Goal: Find specific page/section: Find specific page/section

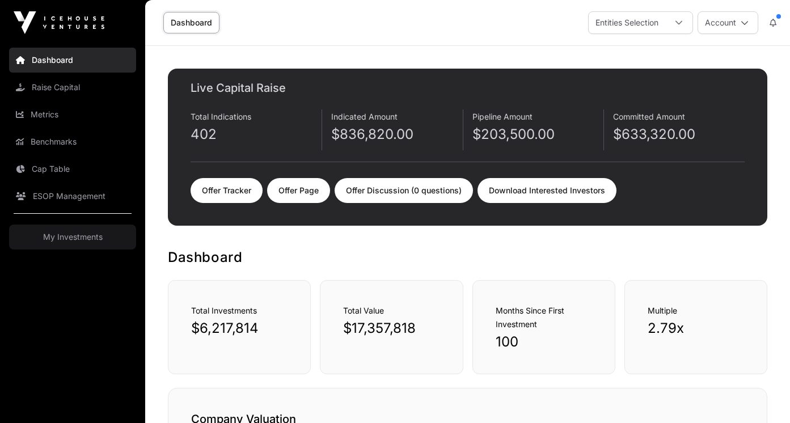
click at [85, 25] on img at bounding box center [59, 22] width 91 height 23
click at [474, 2] on div "Dashboard Entities Selection Account" at bounding box center [467, 22] width 631 height 45
